Goal: Information Seeking & Learning: Learn about a topic

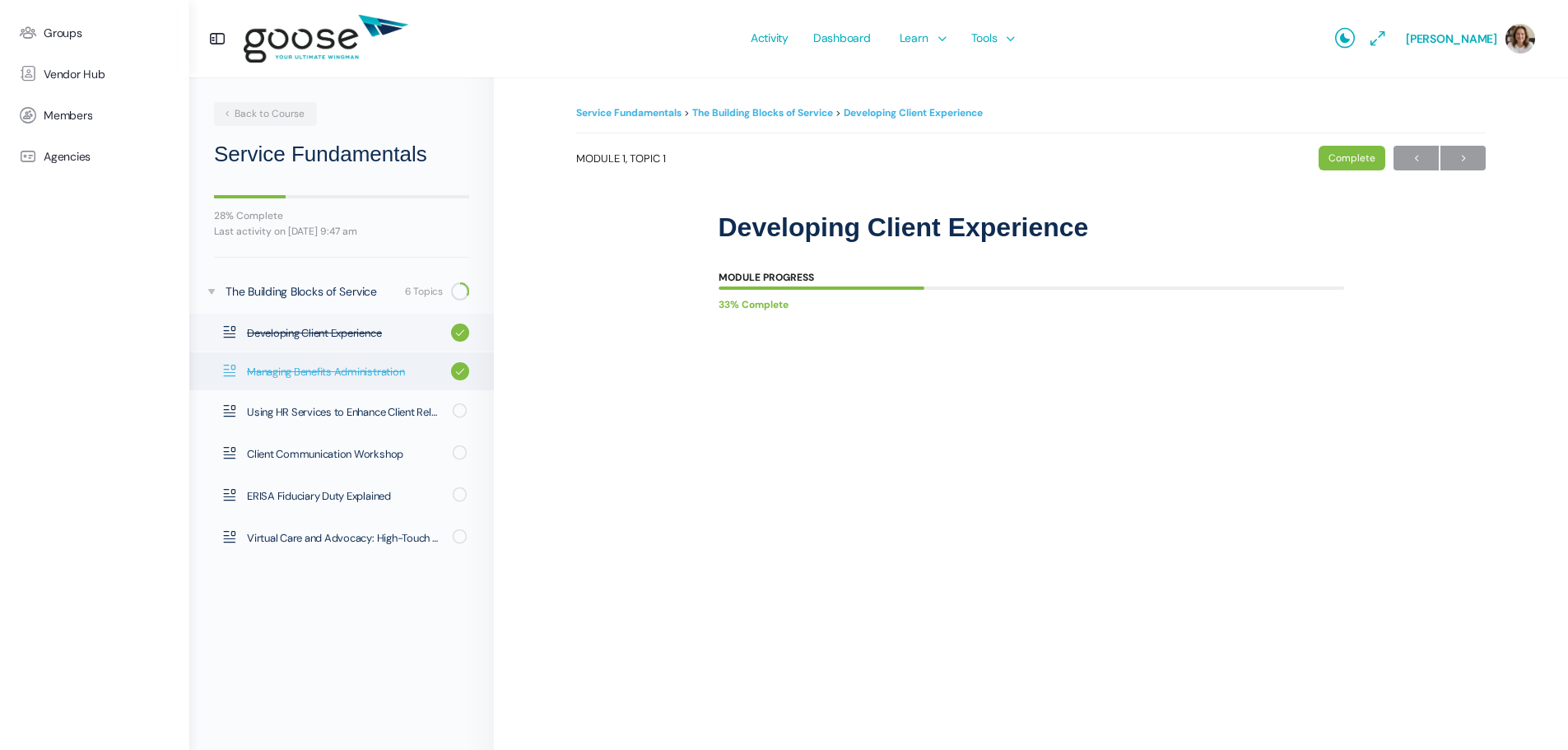
click at [334, 364] on span "Managing Benefits Administration" at bounding box center [345, 372] width 196 height 17
click at [326, 416] on span "Using HR Services to Enhance Client Relationships" at bounding box center [344, 412] width 195 height 17
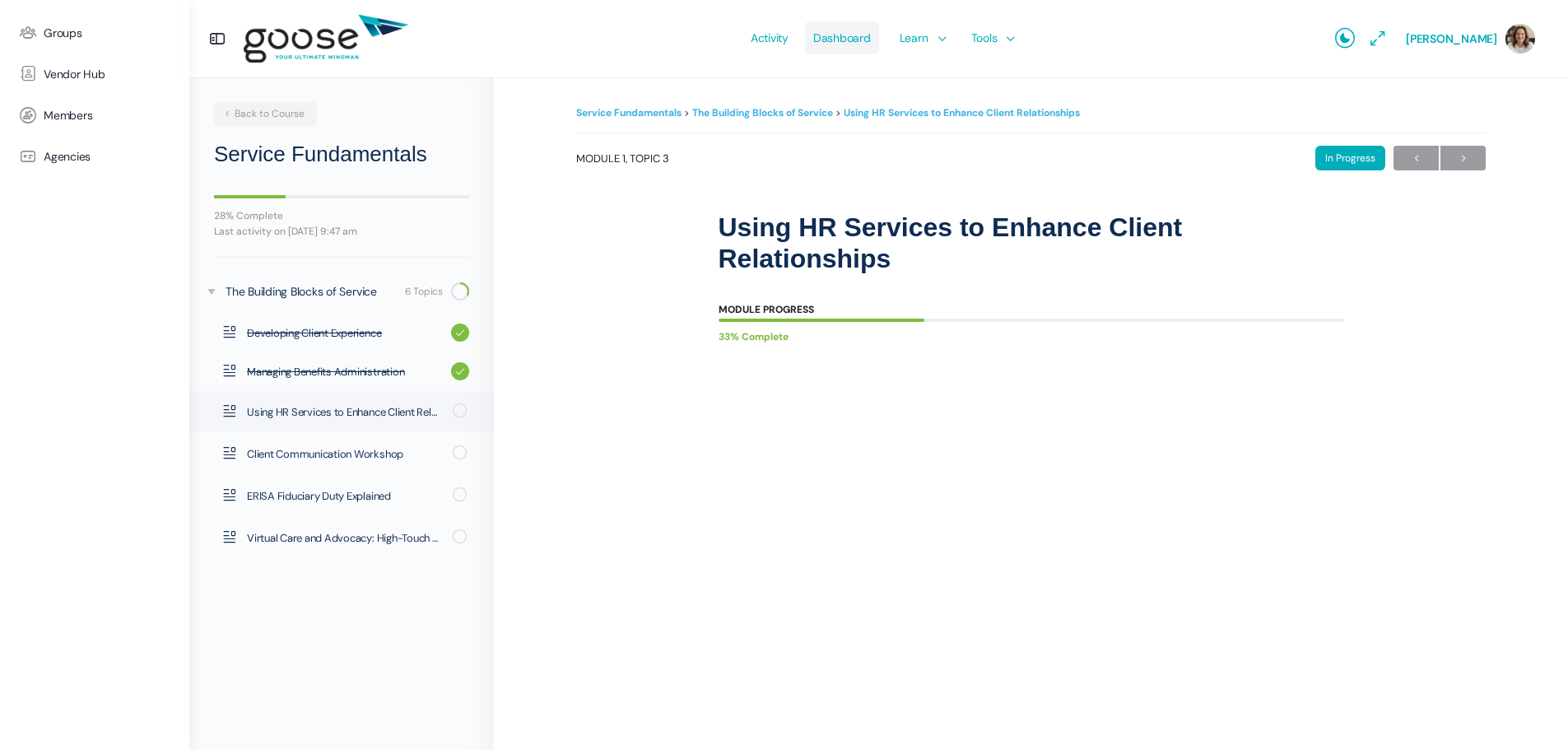
click at [845, 40] on span "Dashboard" at bounding box center [842, 37] width 58 height 77
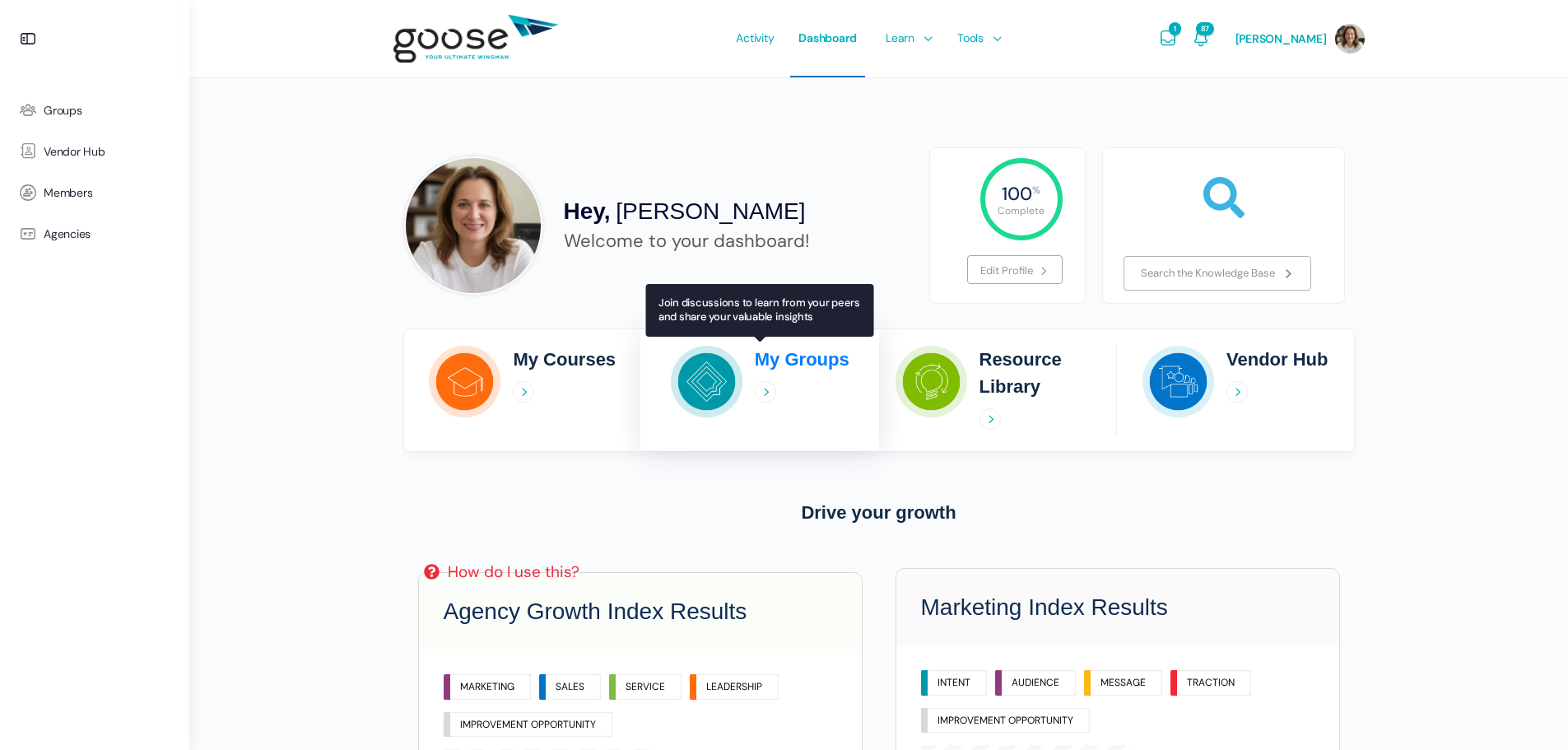
click at [789, 356] on h2 "My Groups" at bounding box center [802, 359] width 95 height 27
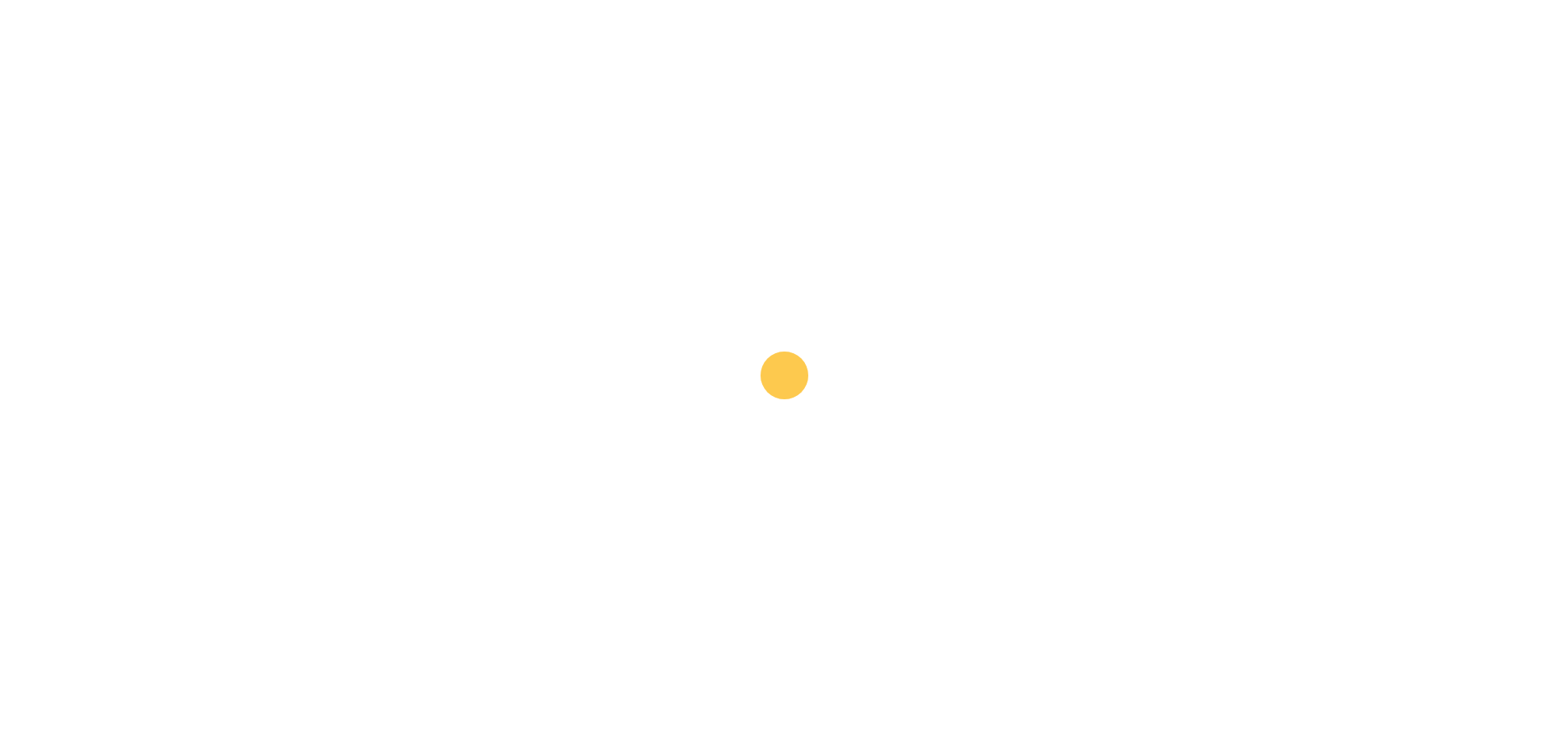
scroll to position [988, 0]
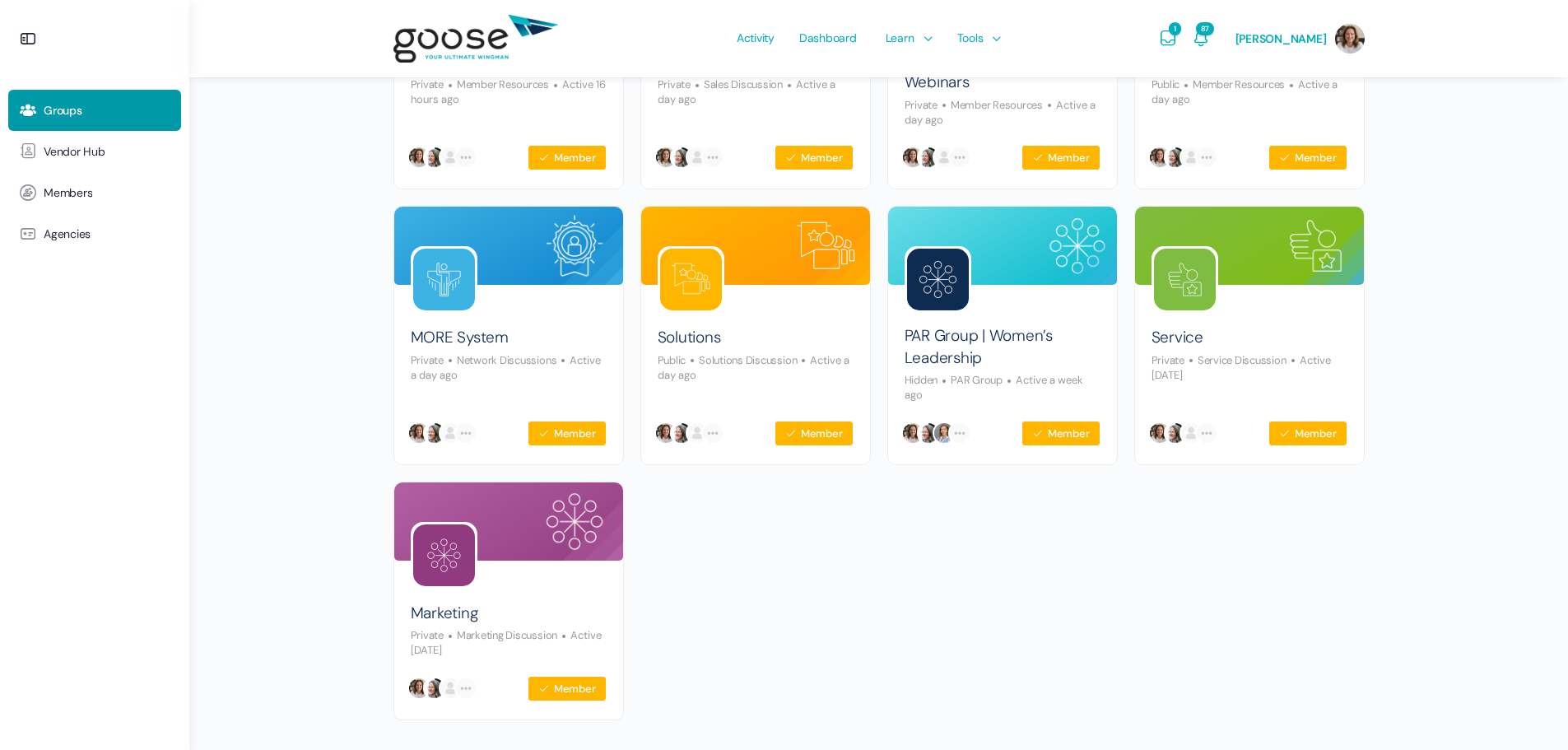
scroll to position [400, 0]
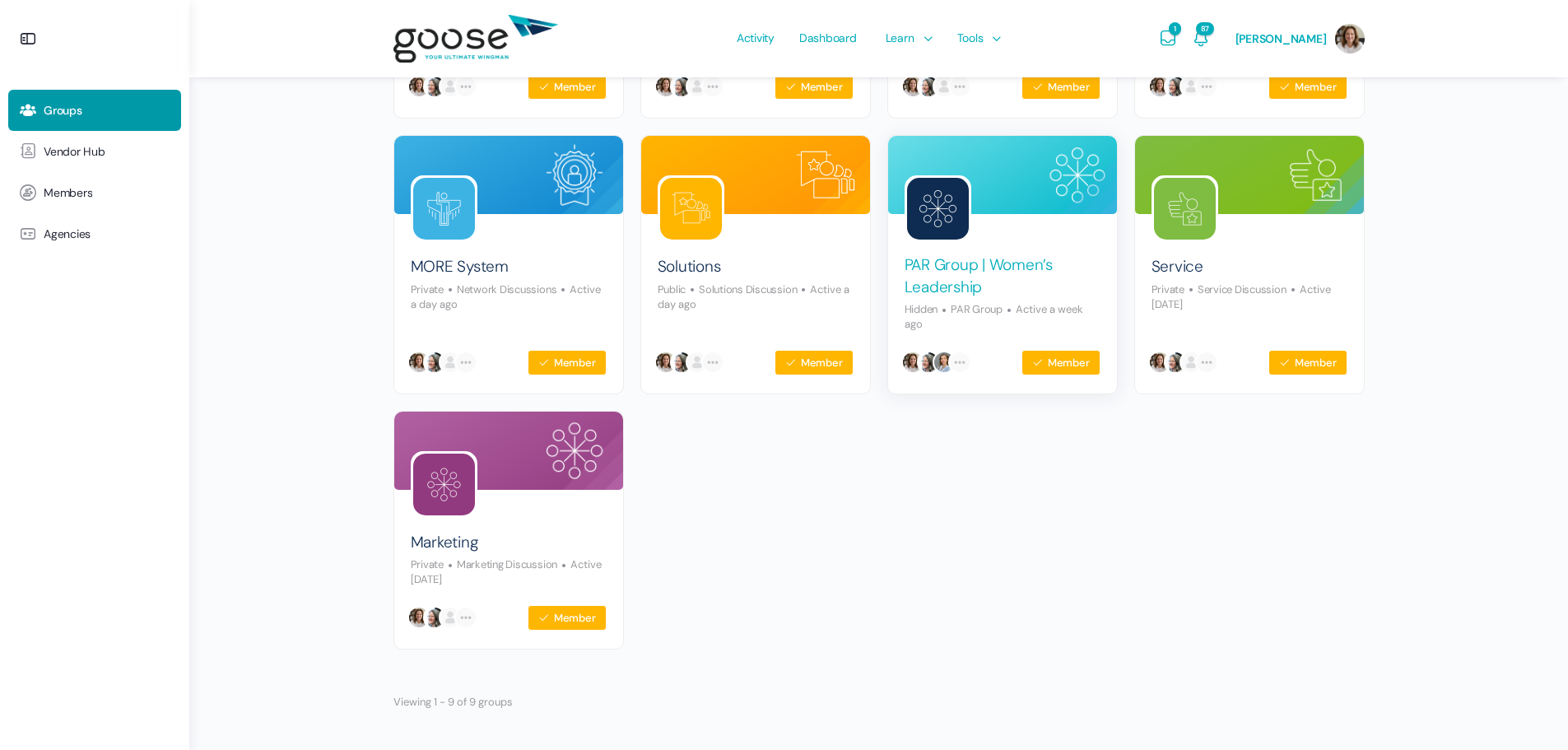
click at [992, 271] on link "PAR Group | Women’s Leadership" at bounding box center [1002, 276] width 196 height 44
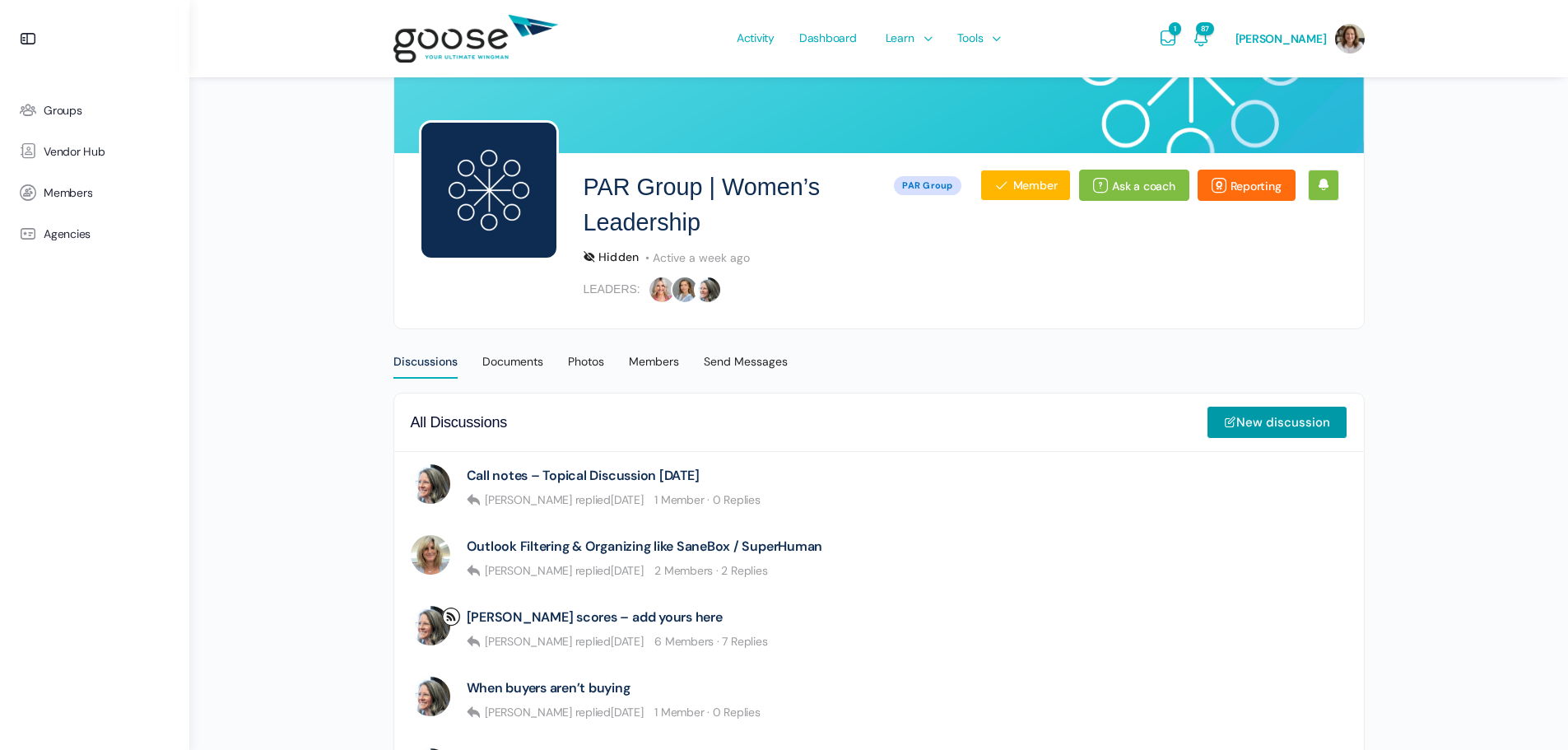
scroll to position [219, 0]
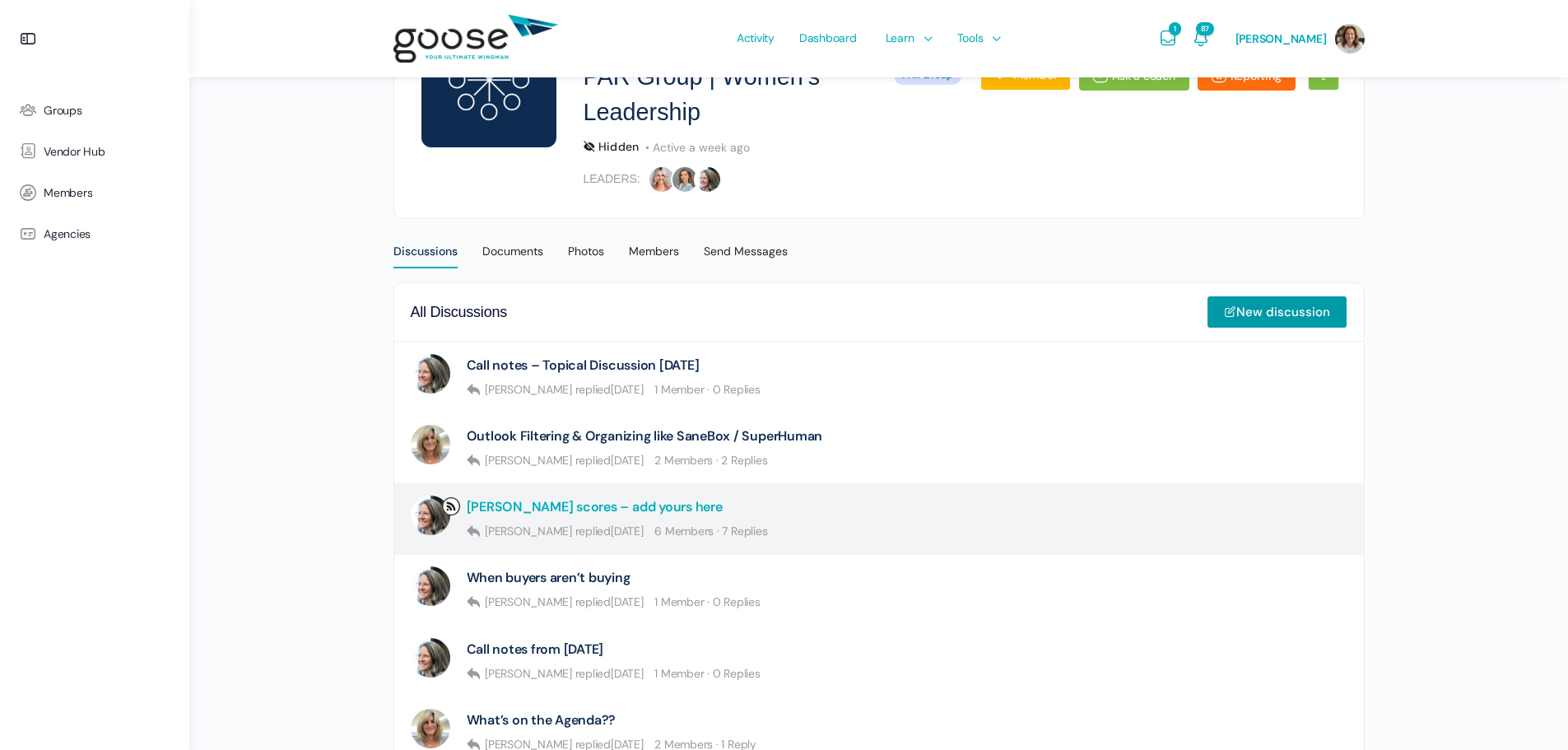
click at [476, 508] on link "Kolbe scores – add yours here" at bounding box center [594, 506] width 255 height 16
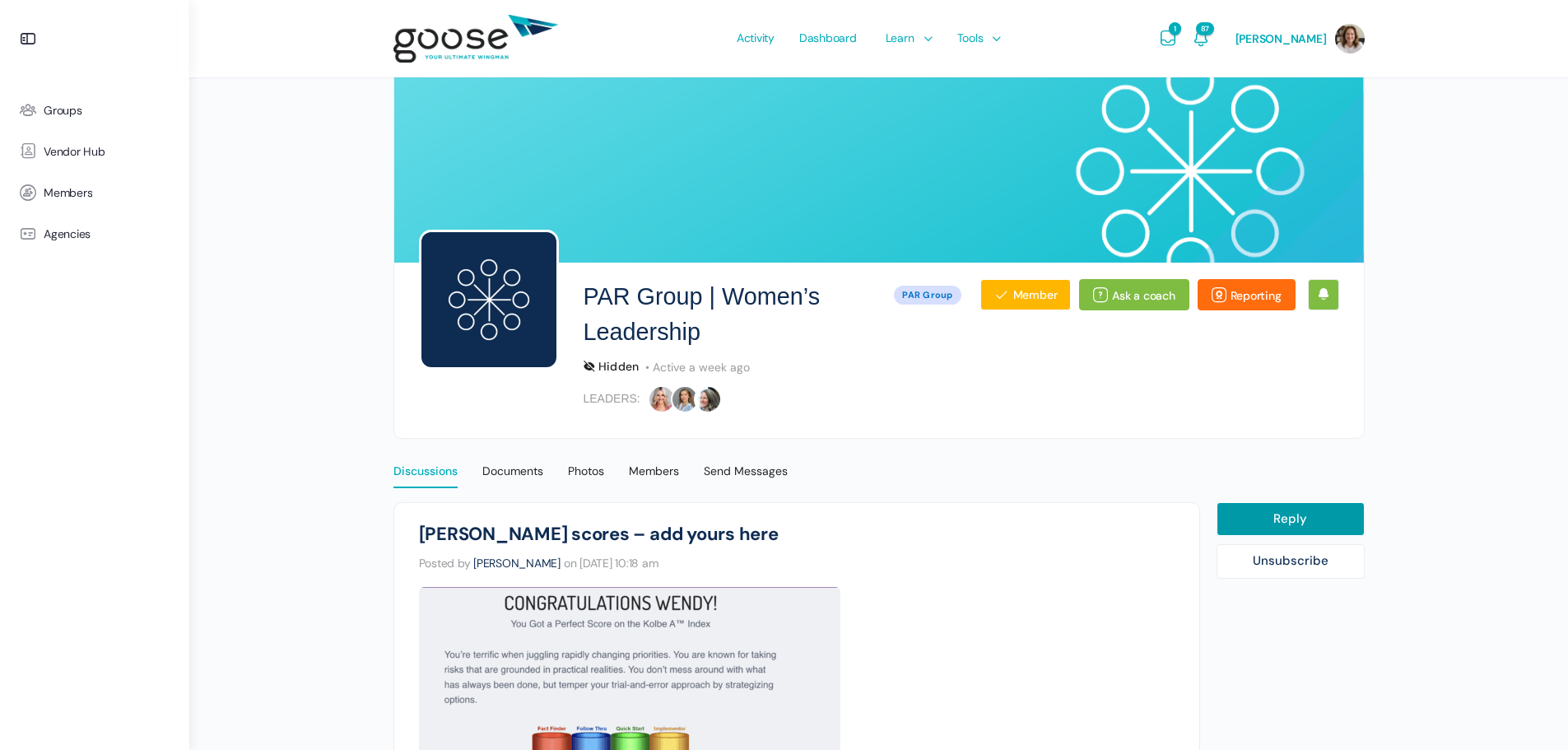
click at [419, 474] on div "Discussions" at bounding box center [426, 475] width 65 height 24
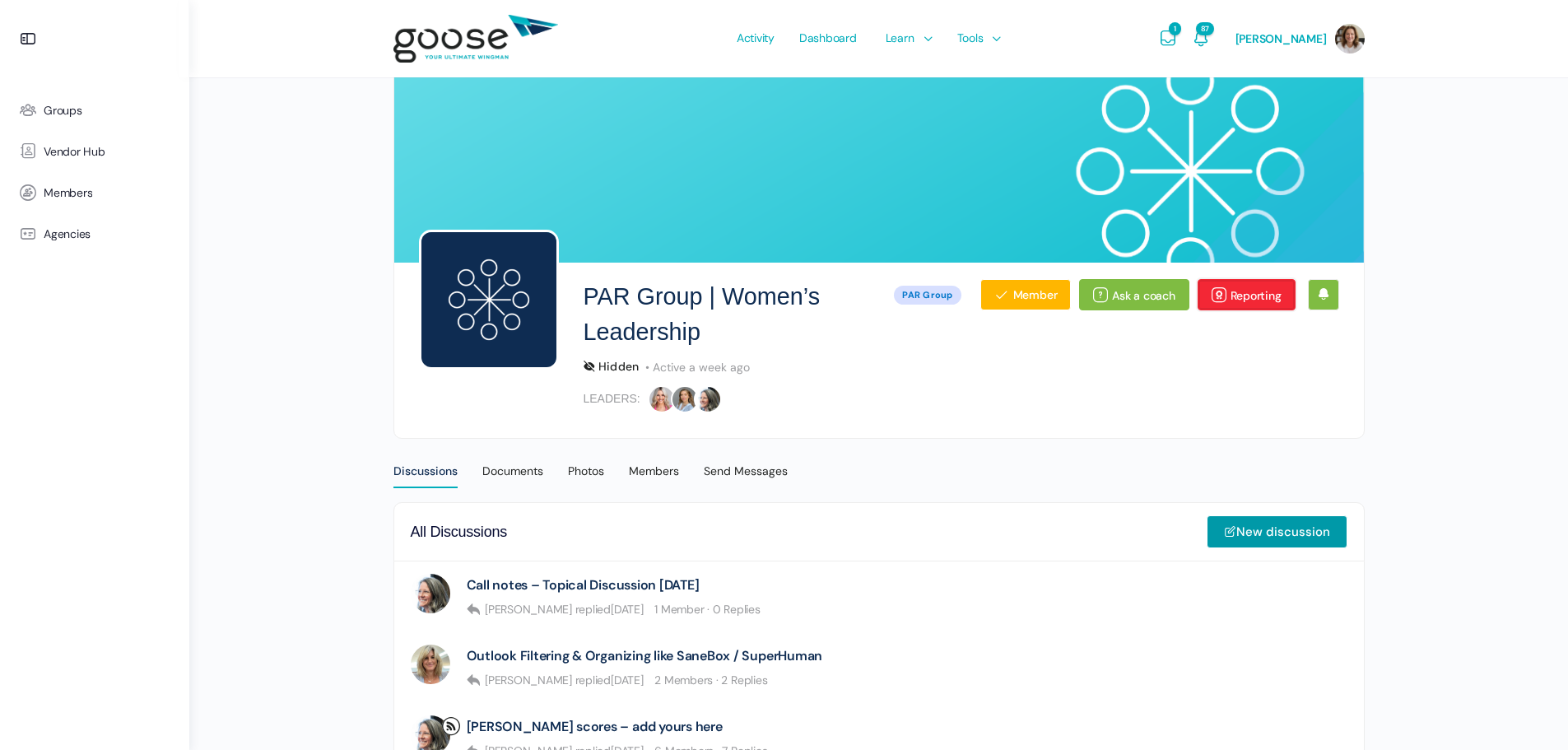
click at [1272, 287] on link "Reporting" at bounding box center [1246, 295] width 98 height 31
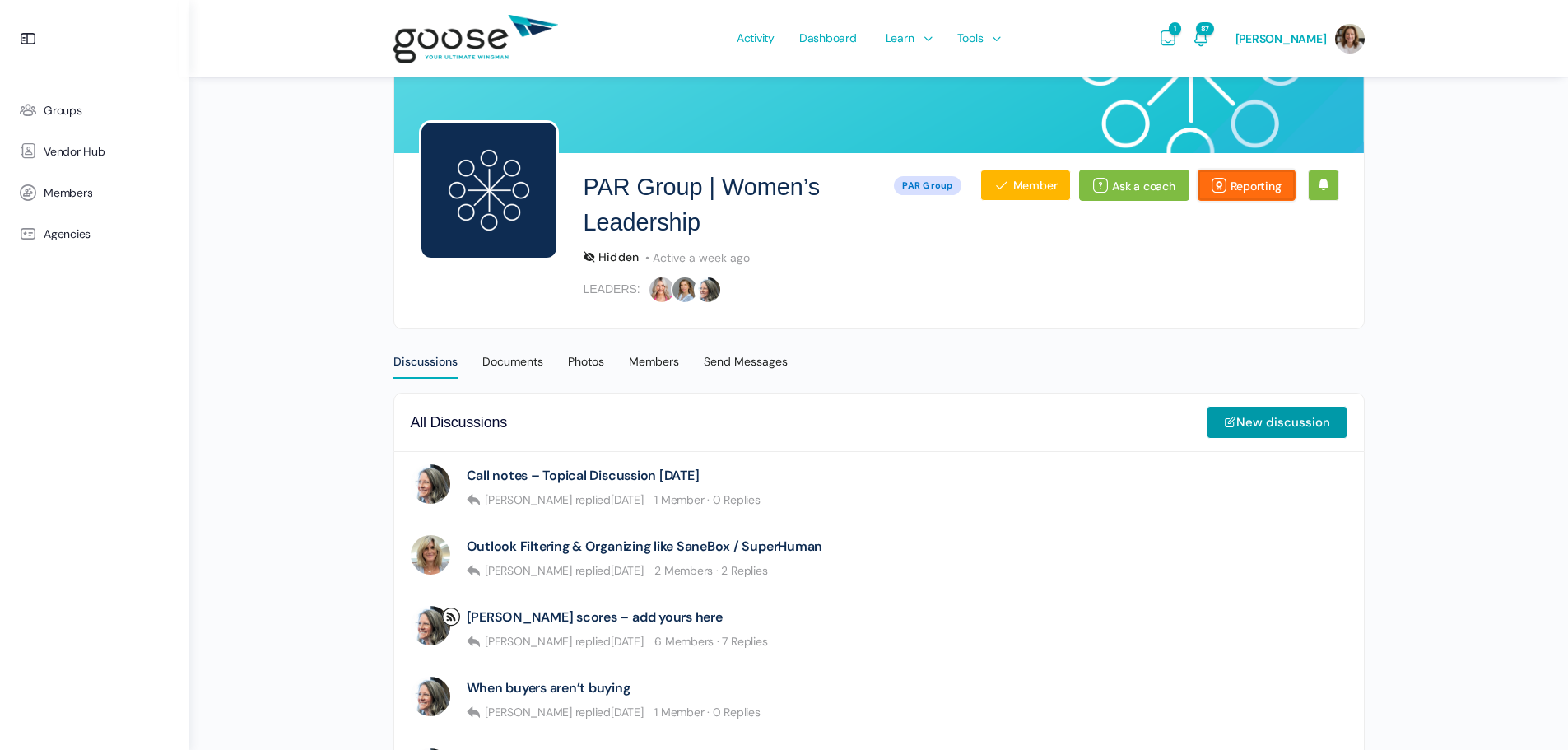
scroll to position [219, 0]
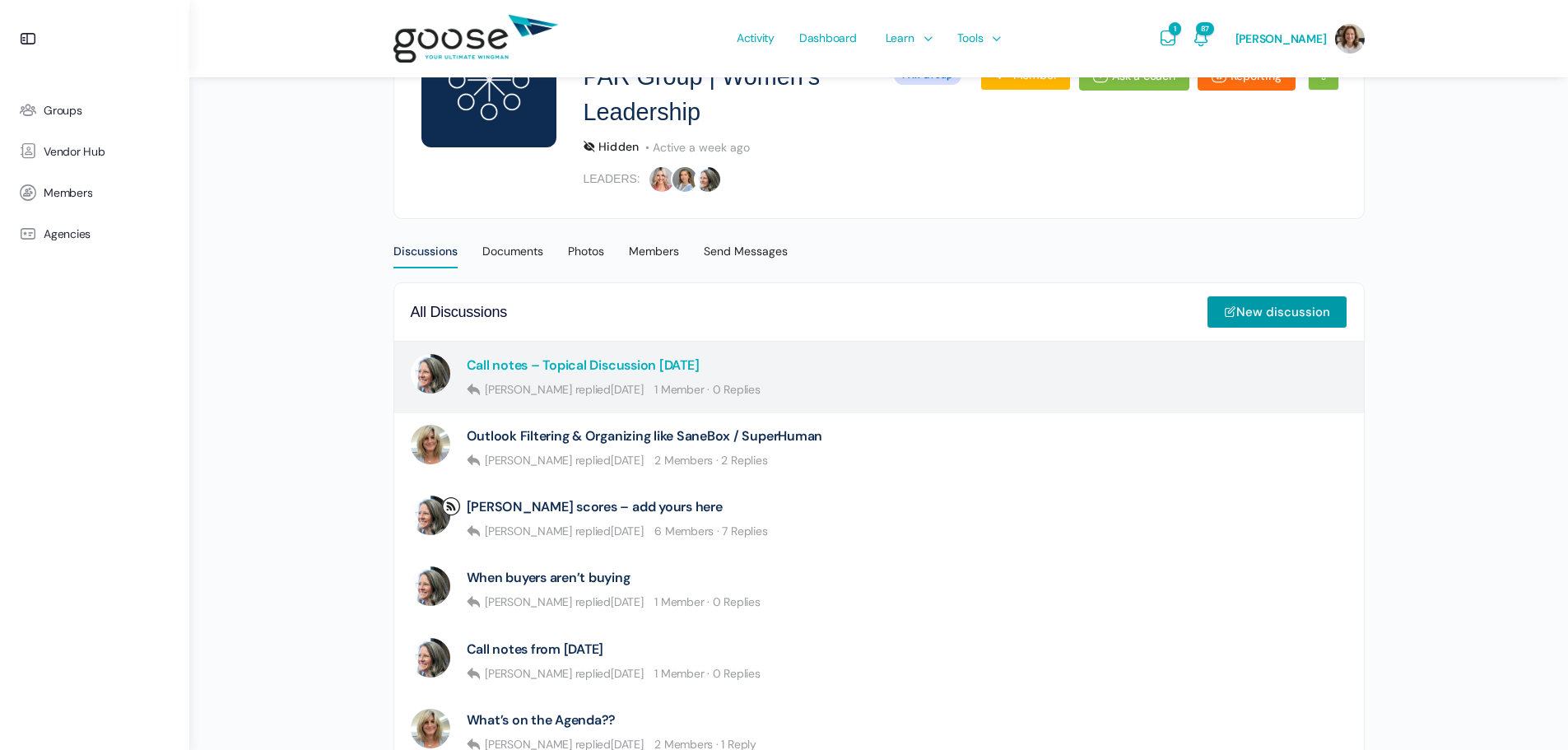
click at [602, 369] on link "Call notes – Topical Discussion 8.20.25" at bounding box center [583, 365] width 233 height 16
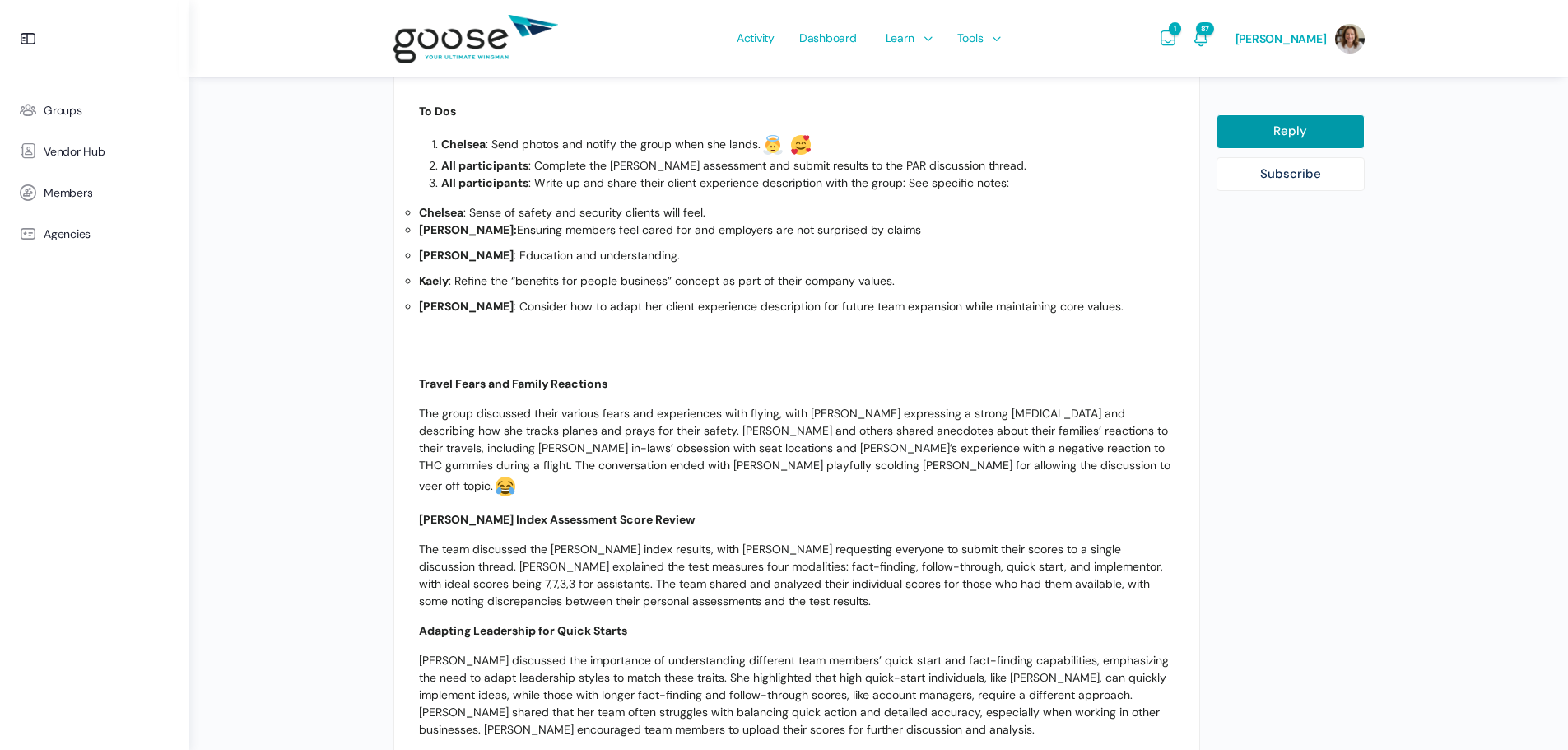
scroll to position [525, 0]
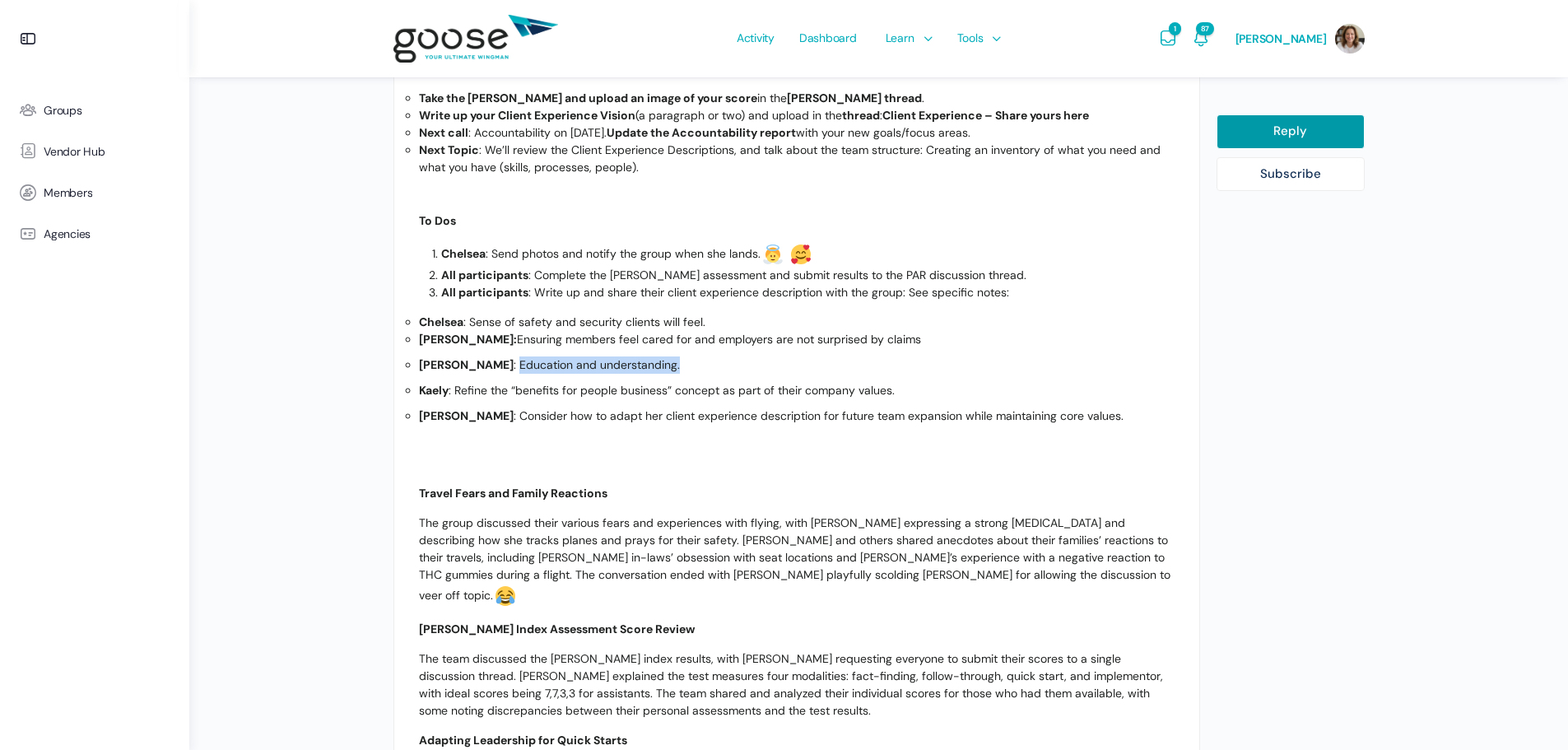
drag, startPoint x: 623, startPoint y: 364, endPoint x: 454, endPoint y: 364, distance: 169.0
click at [454, 364] on p "[PERSON_NAME] : Education and understanding." at bounding box center [797, 365] width 756 height 18
click at [638, 363] on p "Kellie : Education and understanding." at bounding box center [797, 365] width 756 height 18
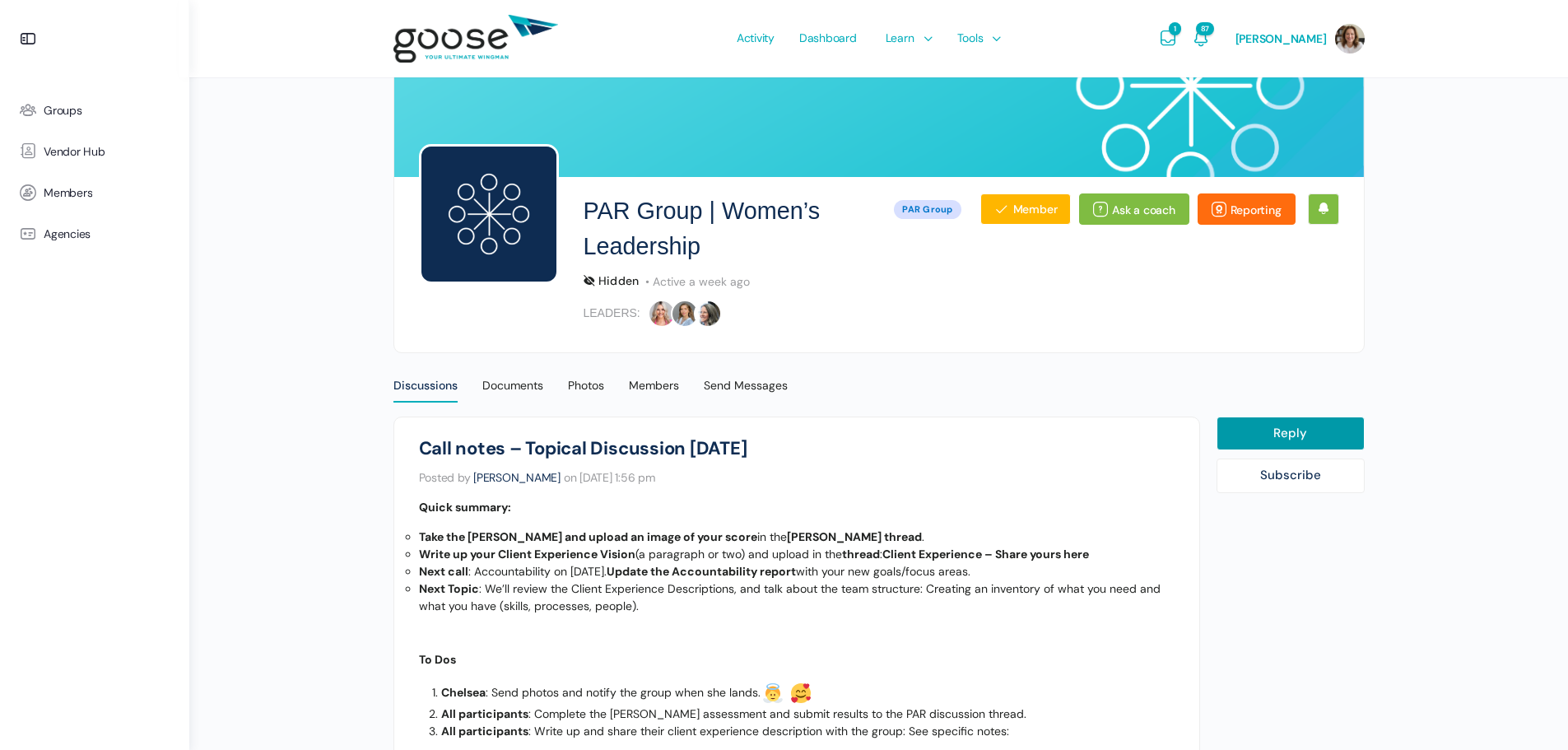
scroll to position [0, 0]
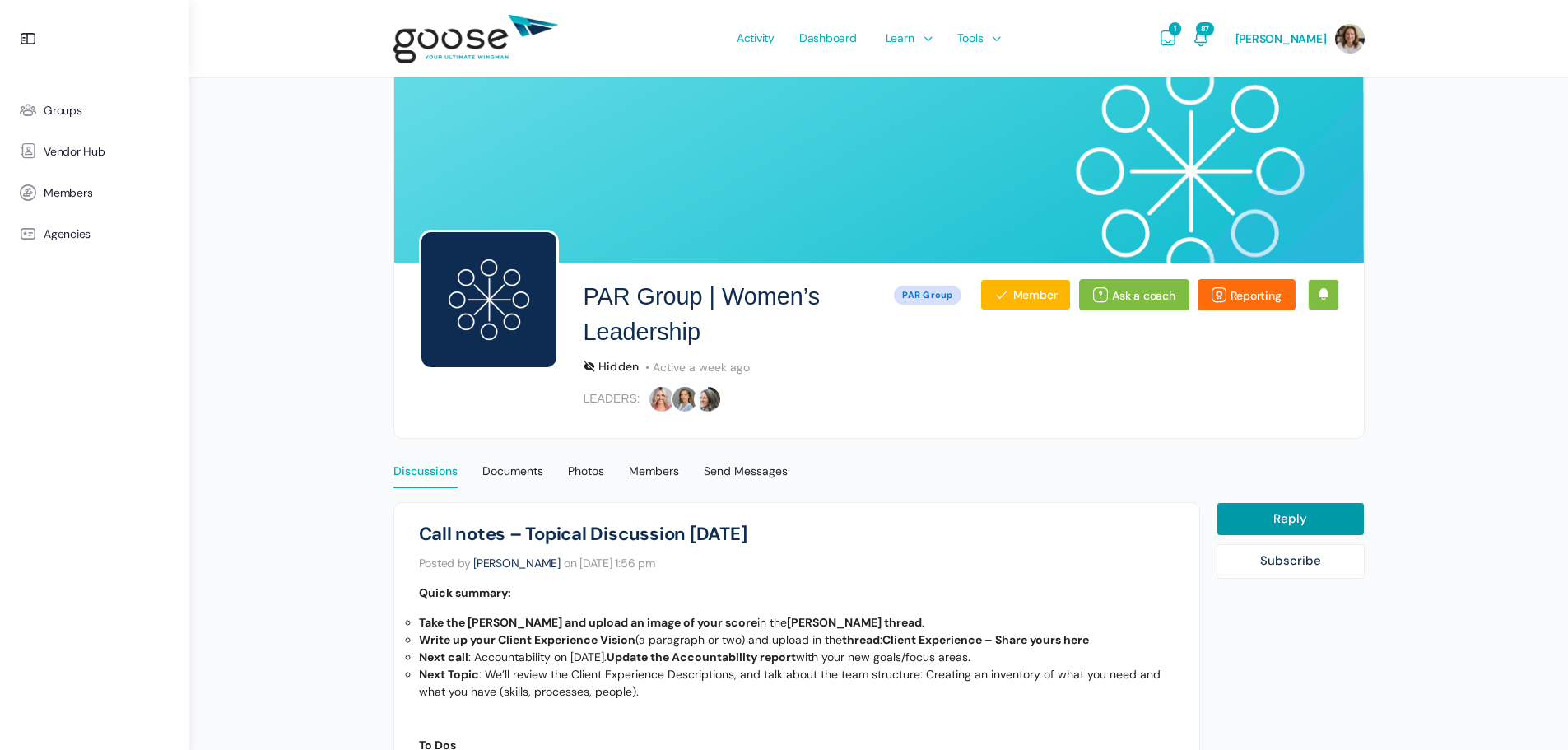
click at [413, 470] on div "Discussions" at bounding box center [426, 475] width 65 height 24
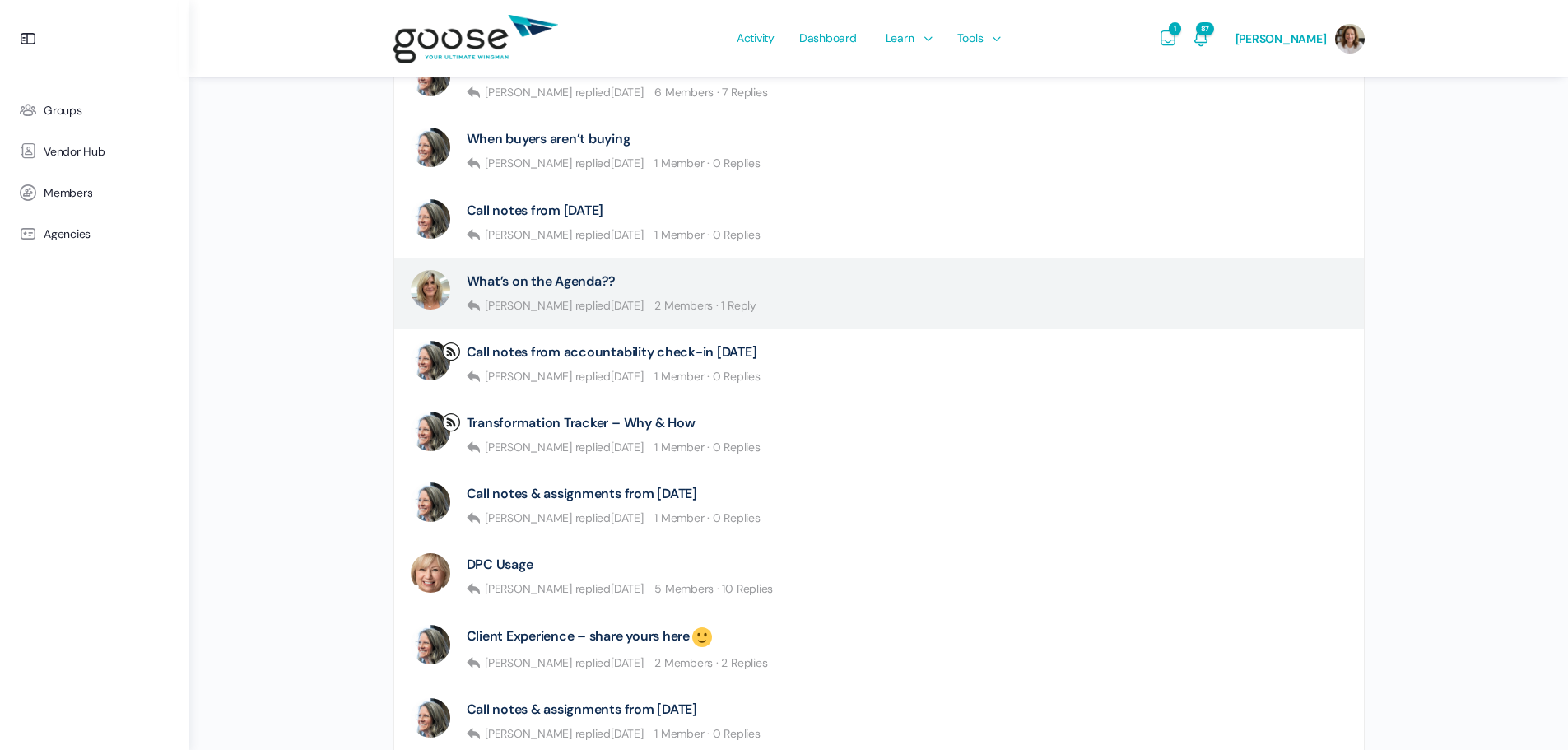
scroll to position [768, 0]
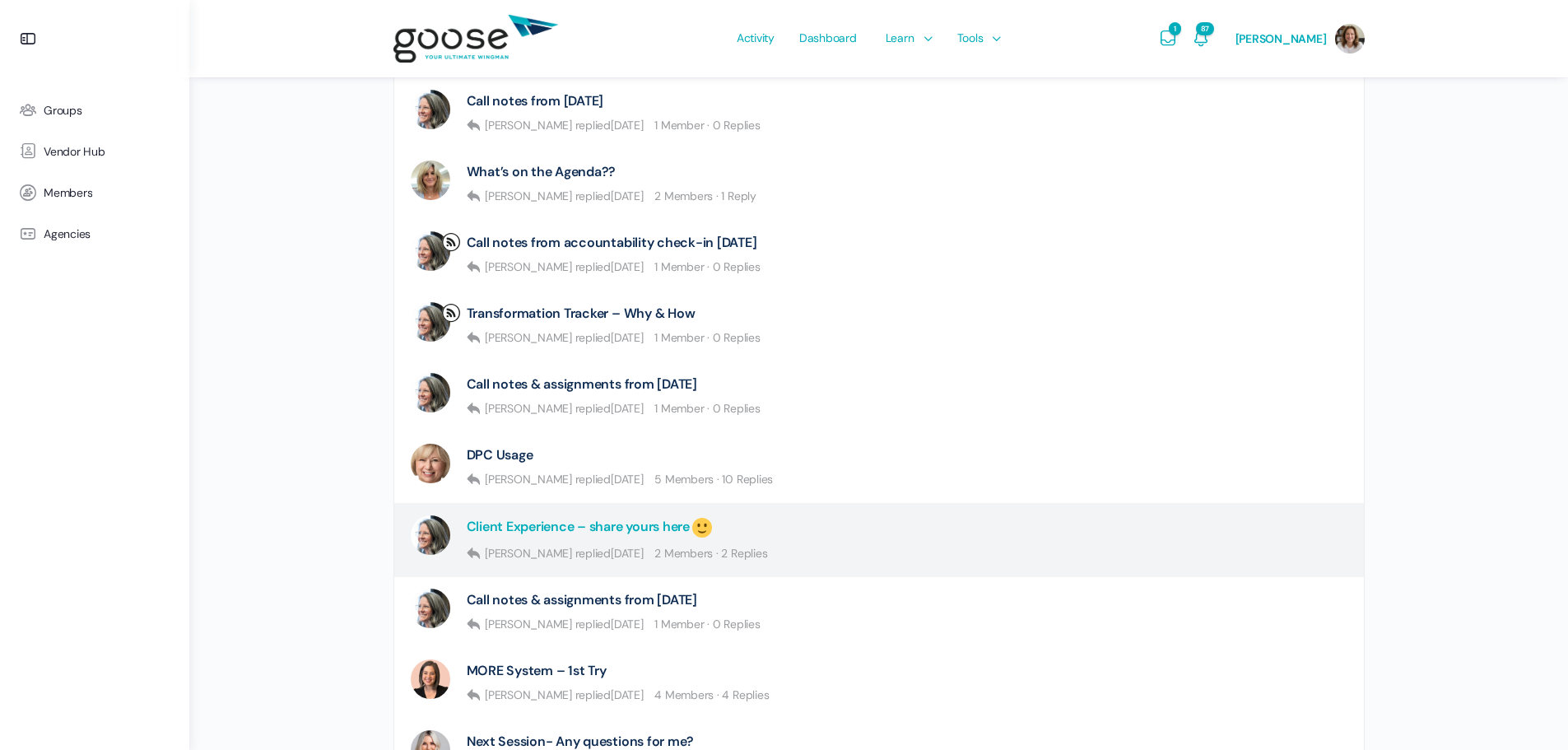
click at [624, 527] on link "Client Experience – share yours here" at bounding box center [590, 527] width 248 height 24
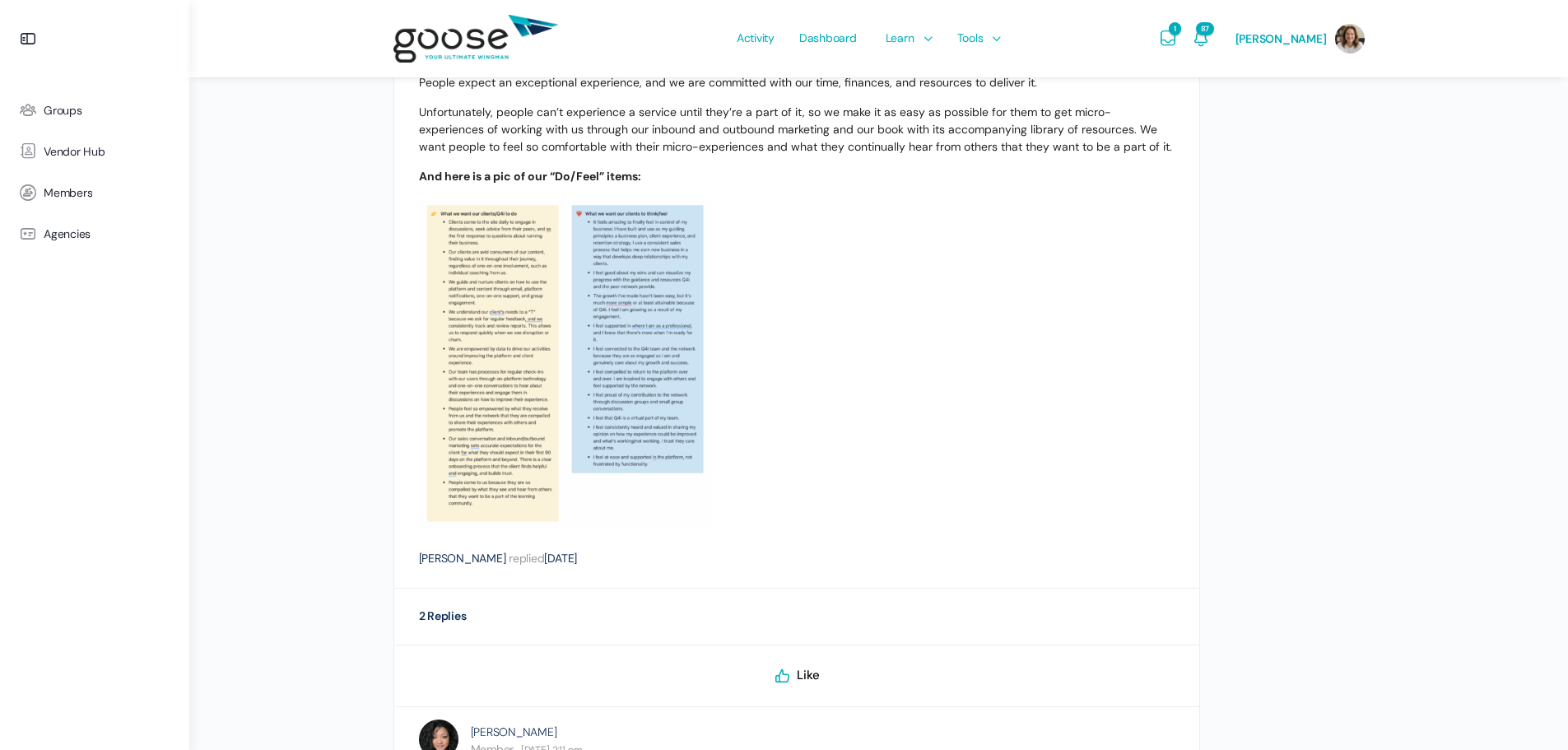
scroll to position [305, 0]
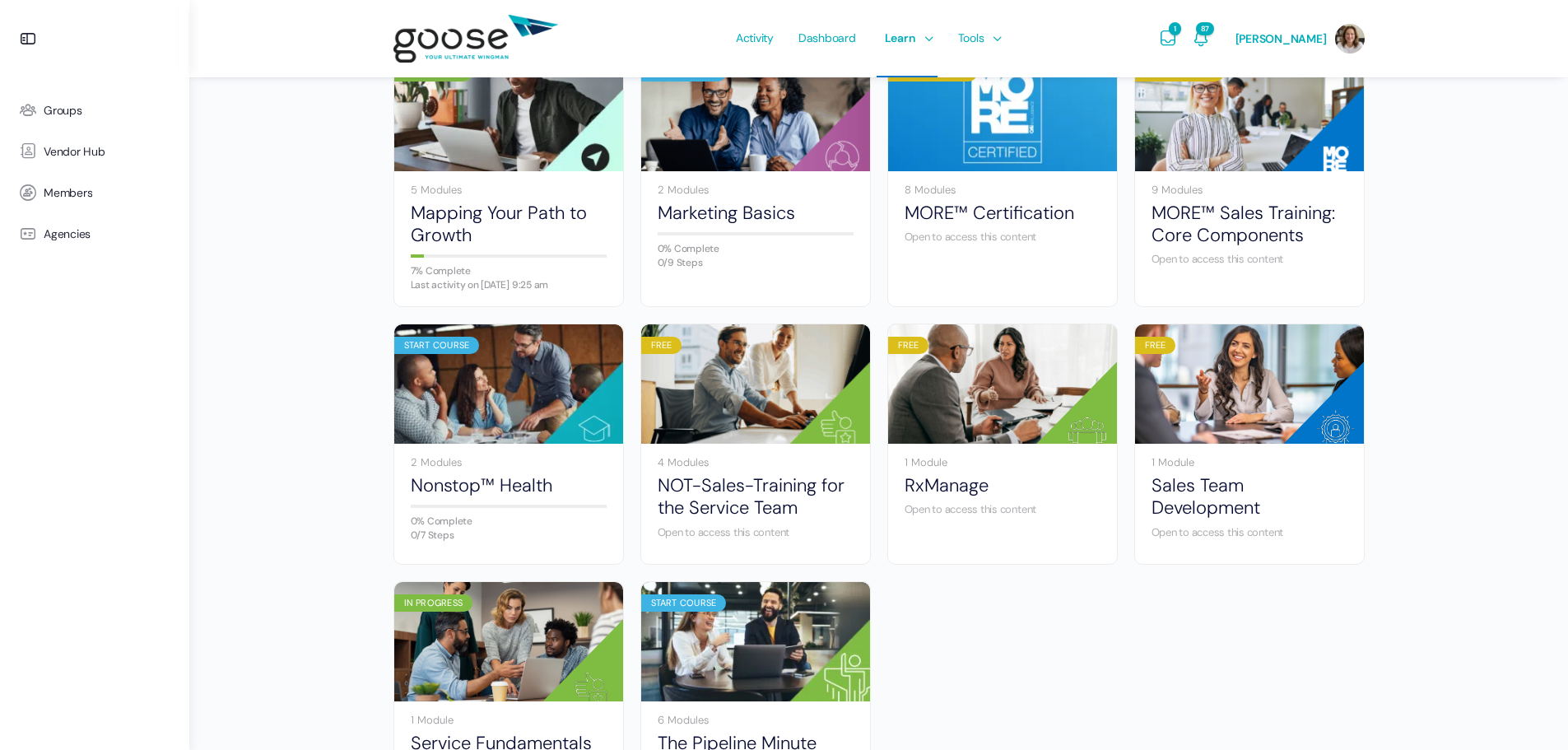
scroll to position [878, 0]
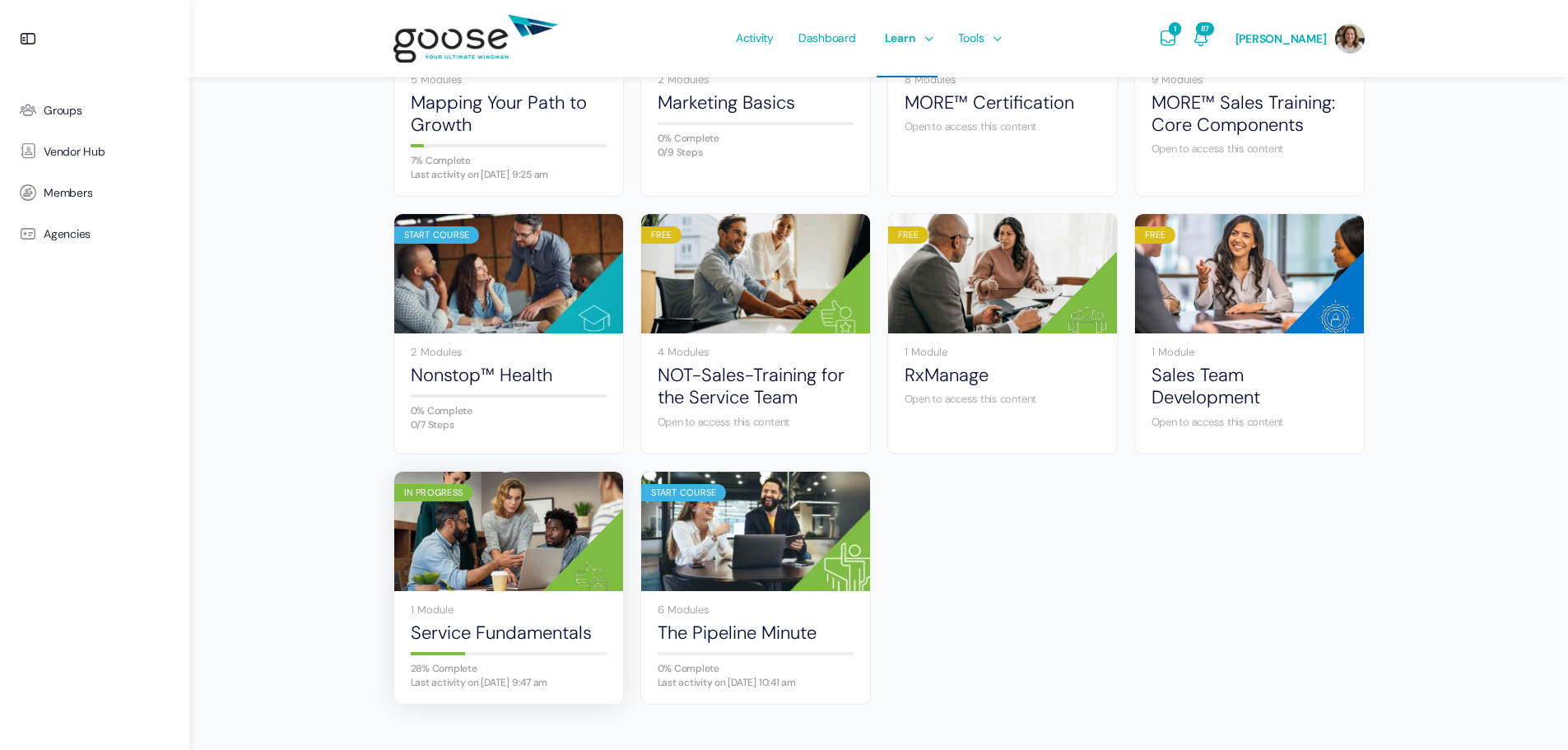
click at [491, 539] on img at bounding box center [509, 532] width 229 height 153
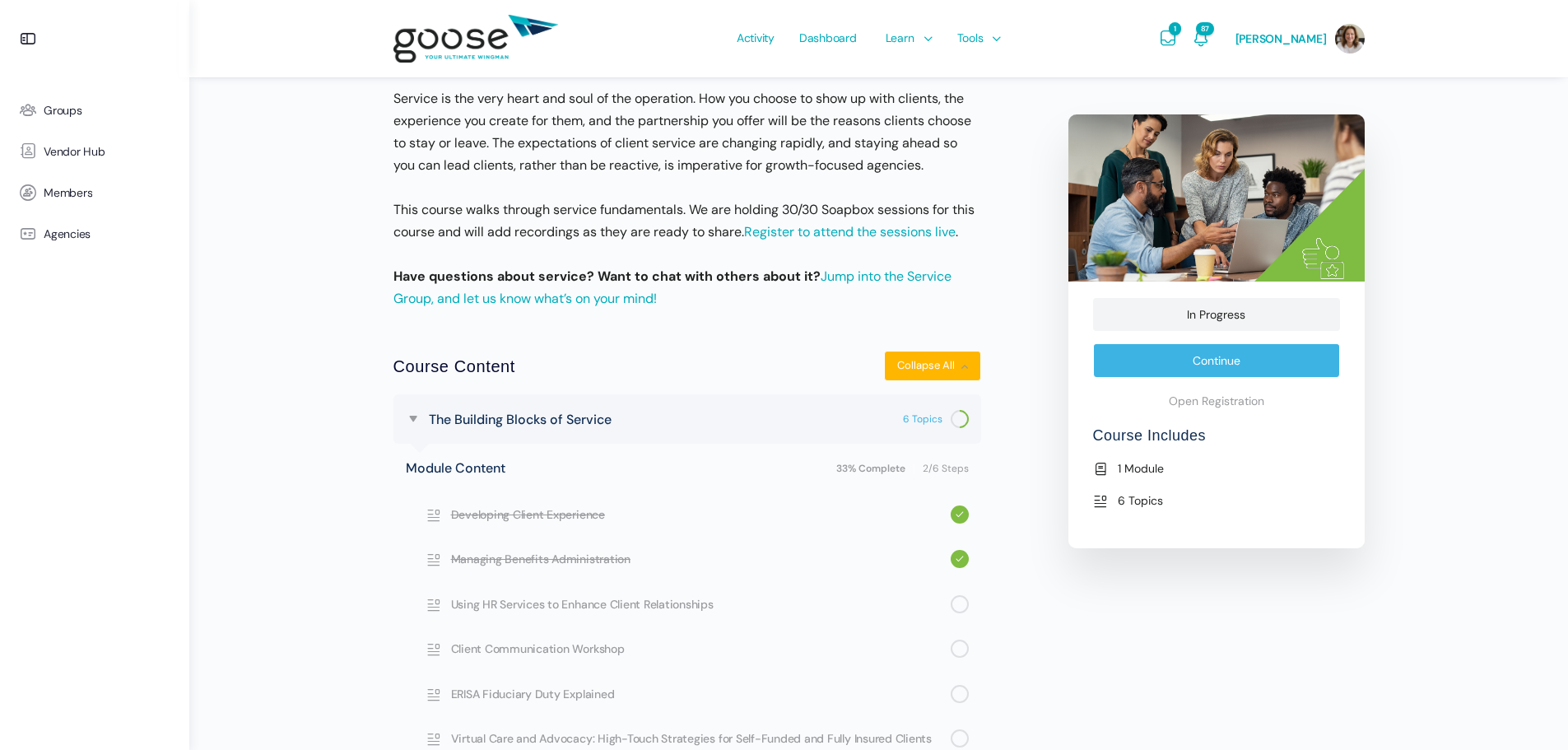
scroll to position [432, 0]
